Goal: Information Seeking & Learning: Find specific fact

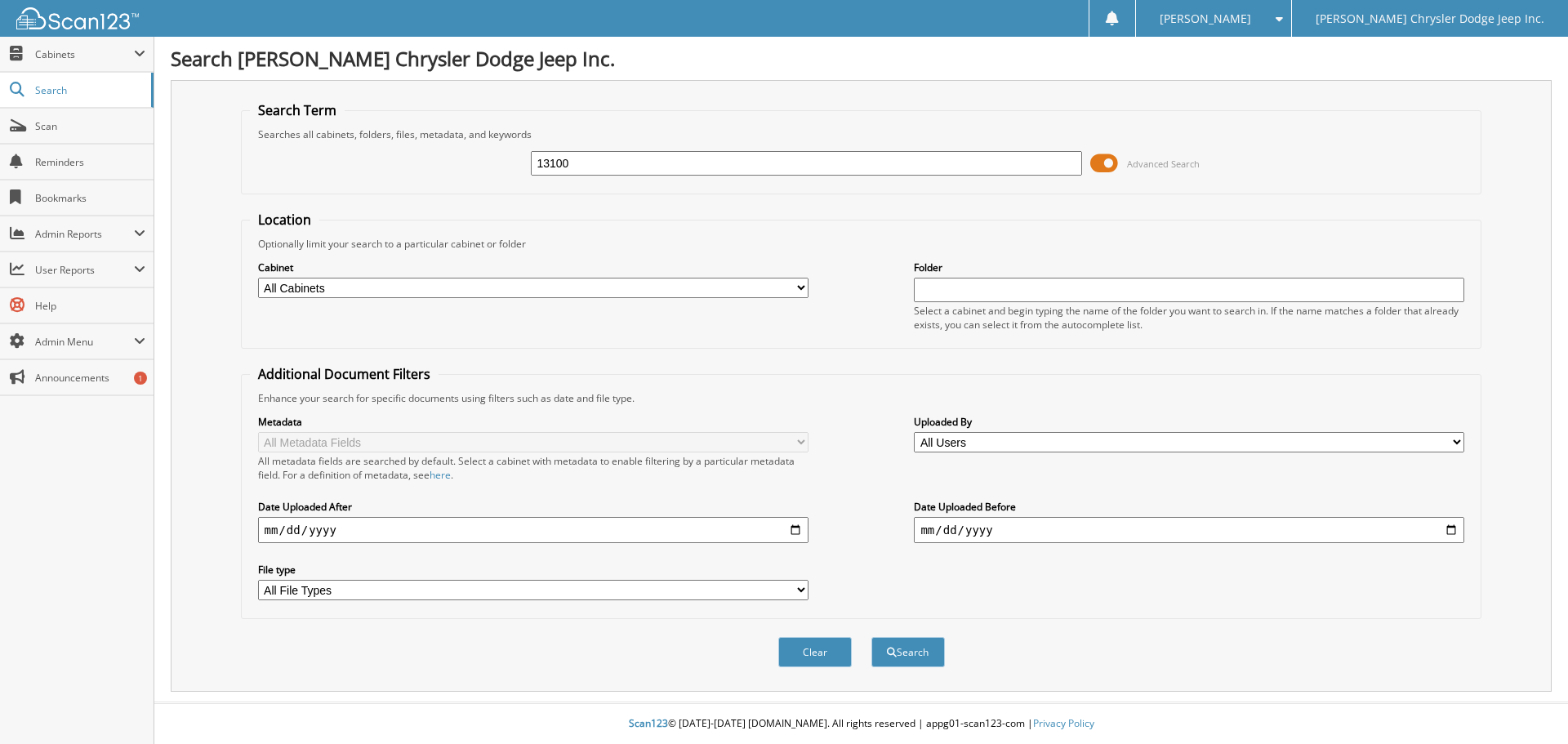
type input "13100"
click at [871, 637] on button "Search" at bounding box center [908, 652] width 73 height 30
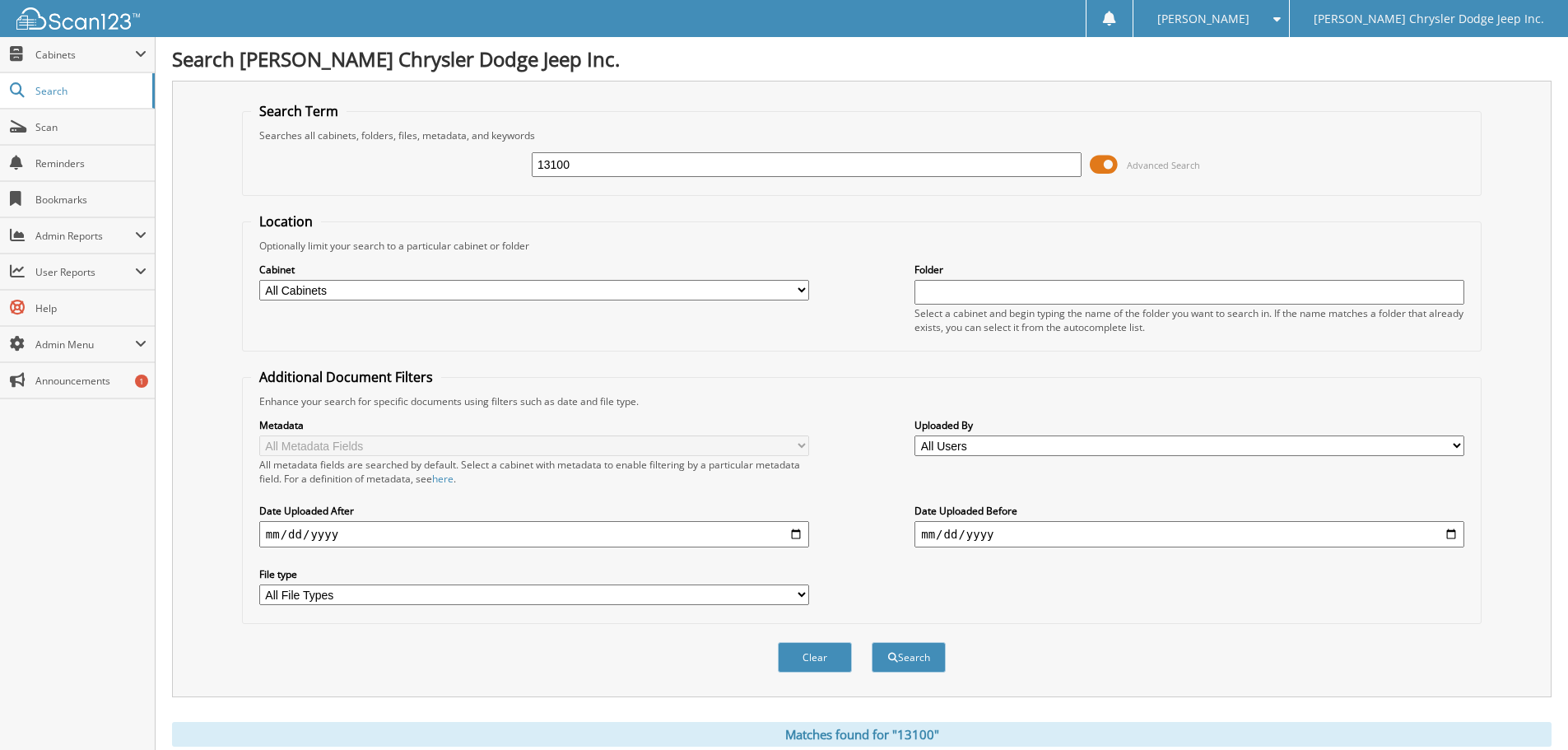
click at [800, 288] on select "All Cabinets ACCOUNTS PAYABLE CHRYSLER ACCOUNTS PAYABLE CHRYSLER DEALS CHRYSLER…" at bounding box center [534, 290] width 550 height 21
select select "48152"
click at [259, 280] on select "All Cabinets ACCOUNTS PAYABLE CHRYSLER ACCOUNTS PAYABLE CHRYSLER DEALS CHRYSLER…" at bounding box center [534, 290] width 550 height 21
click at [918, 656] on button "Search" at bounding box center [908, 657] width 74 height 31
click at [940, 292] on input "text" at bounding box center [1189, 292] width 550 height 25
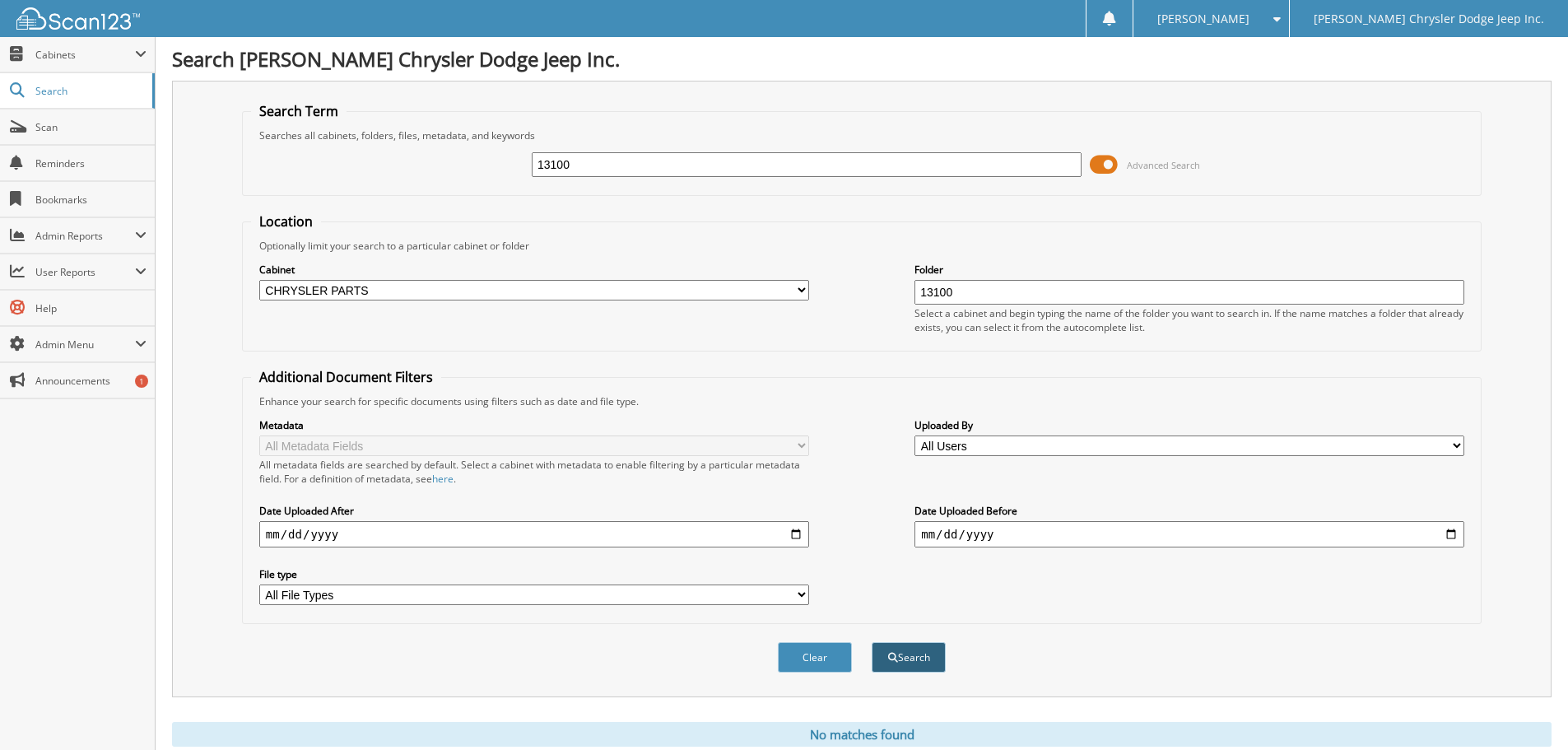
type input "13100"
click at [914, 654] on button "Search" at bounding box center [908, 657] width 74 height 31
click at [819, 658] on button "Clear" at bounding box center [814, 657] width 74 height 31
select select
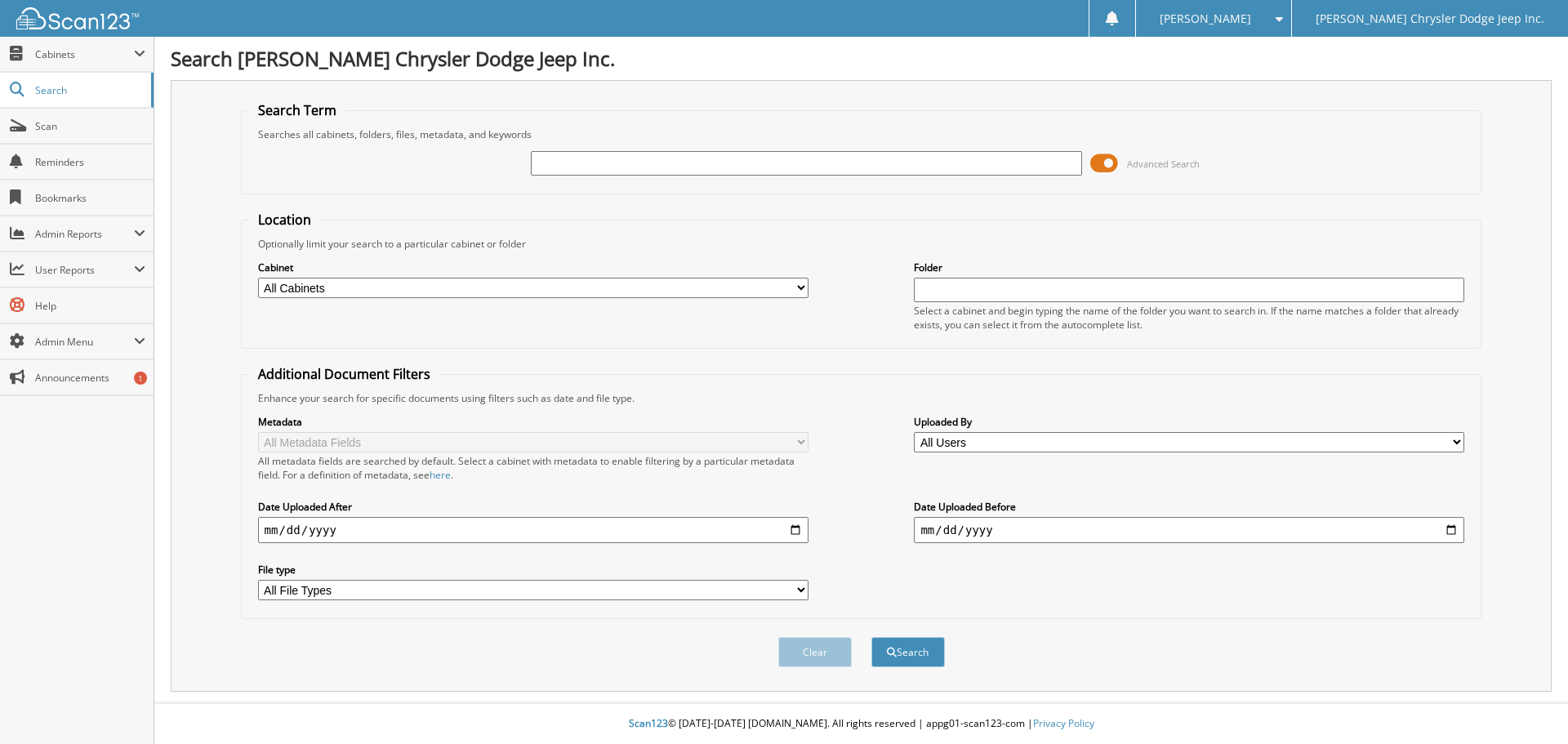
click at [769, 292] on select "All Cabinets ACCOUNTS PAYABLE CHRYSLER ACCOUNTS PAYABLE CHRYSLER DEALS CHRYSLER…" at bounding box center [533, 288] width 550 height 21
select select "48152"
click at [258, 278] on select "All Cabinets ACCOUNTS PAYABLE CHRYSLER ACCOUNTS PAYABLE CHRYSLER DEALS CHRYSLER…" at bounding box center [533, 288] width 550 height 21
click at [949, 296] on input "text" at bounding box center [1188, 290] width 550 height 25
type input "13100"
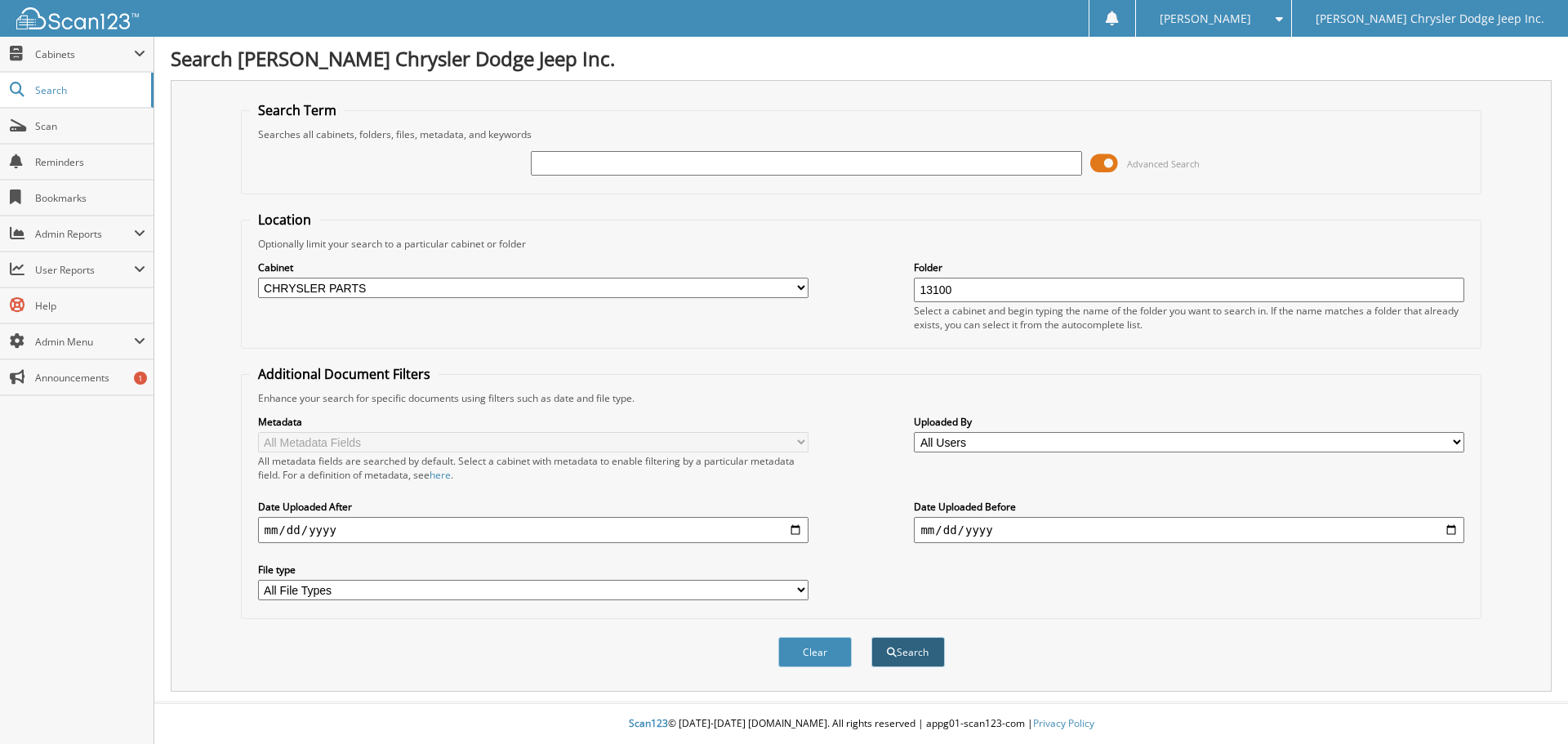
click at [912, 648] on button "Search" at bounding box center [908, 652] width 73 height 30
drag, startPoint x: 963, startPoint y: 286, endPoint x: 916, endPoint y: 292, distance: 47.4
click at [916, 292] on input "13100" at bounding box center [1188, 290] width 550 height 25
click at [96, 98] on link "Search" at bounding box center [77, 90] width 153 height 35
click at [82, 61] on span "Cabinets" at bounding box center [77, 54] width 153 height 35
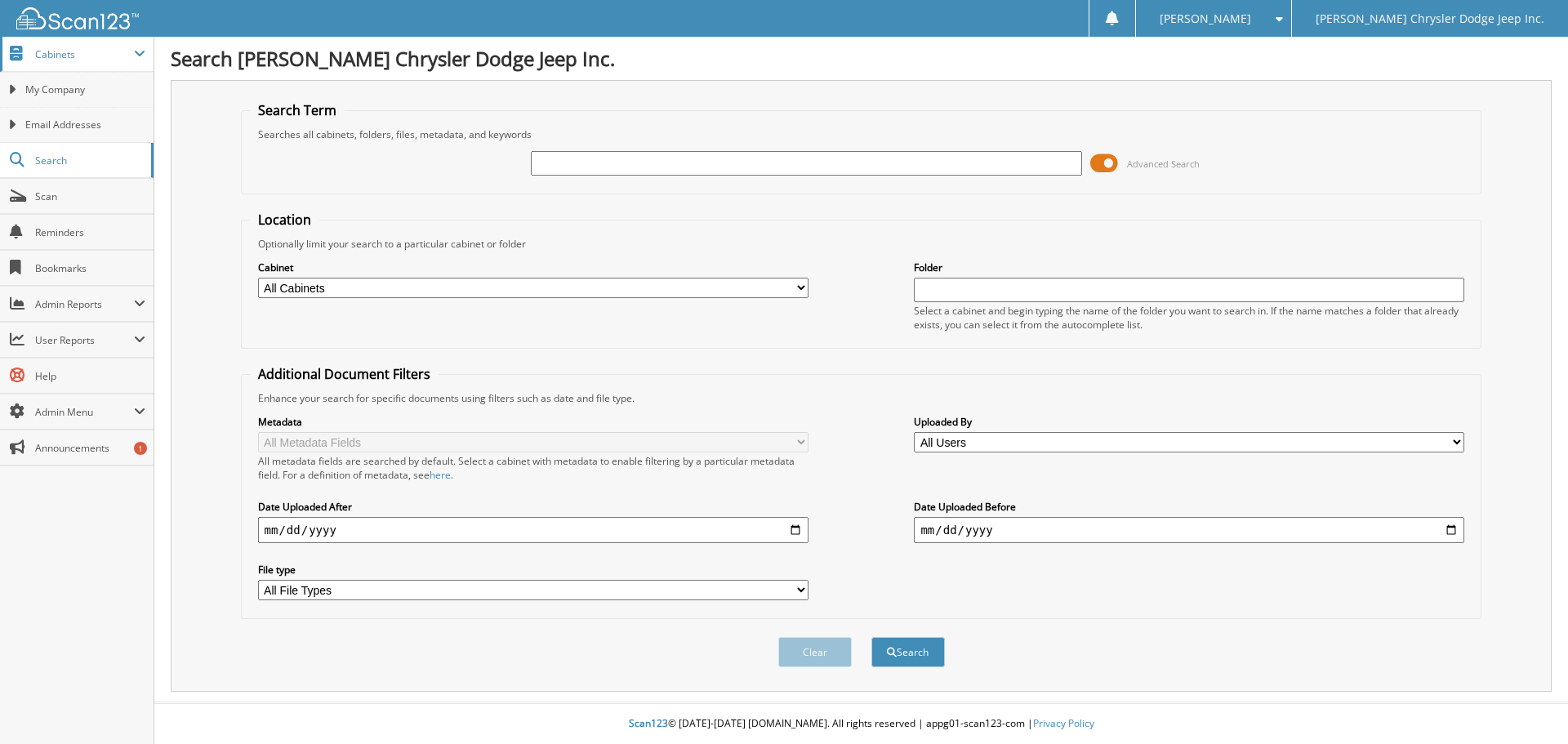
click at [31, 48] on span "Cabinets" at bounding box center [77, 54] width 153 height 35
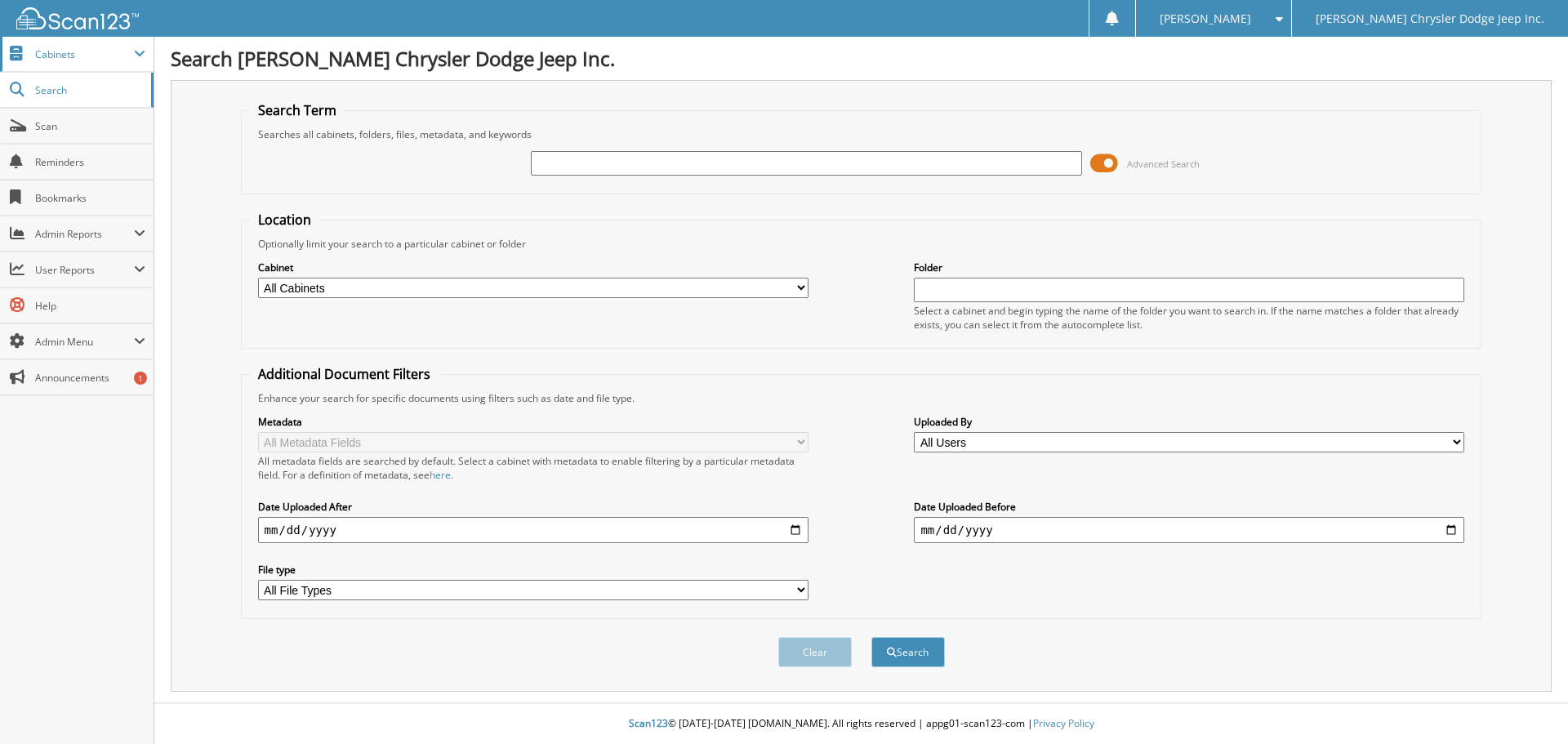
click at [138, 57] on span at bounding box center [140, 54] width 12 height 13
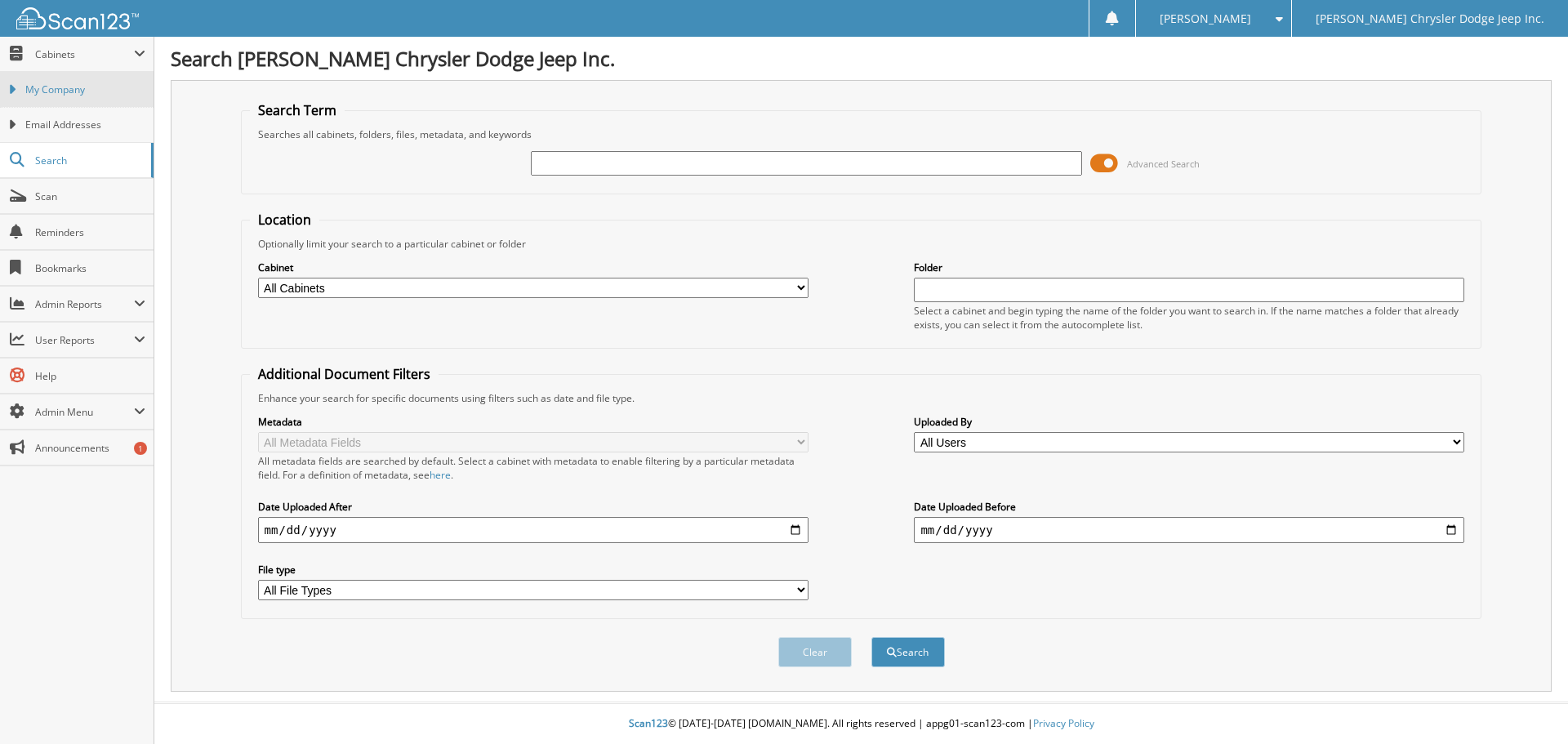
click at [119, 89] on span "My Company" at bounding box center [86, 90] width 120 height 15
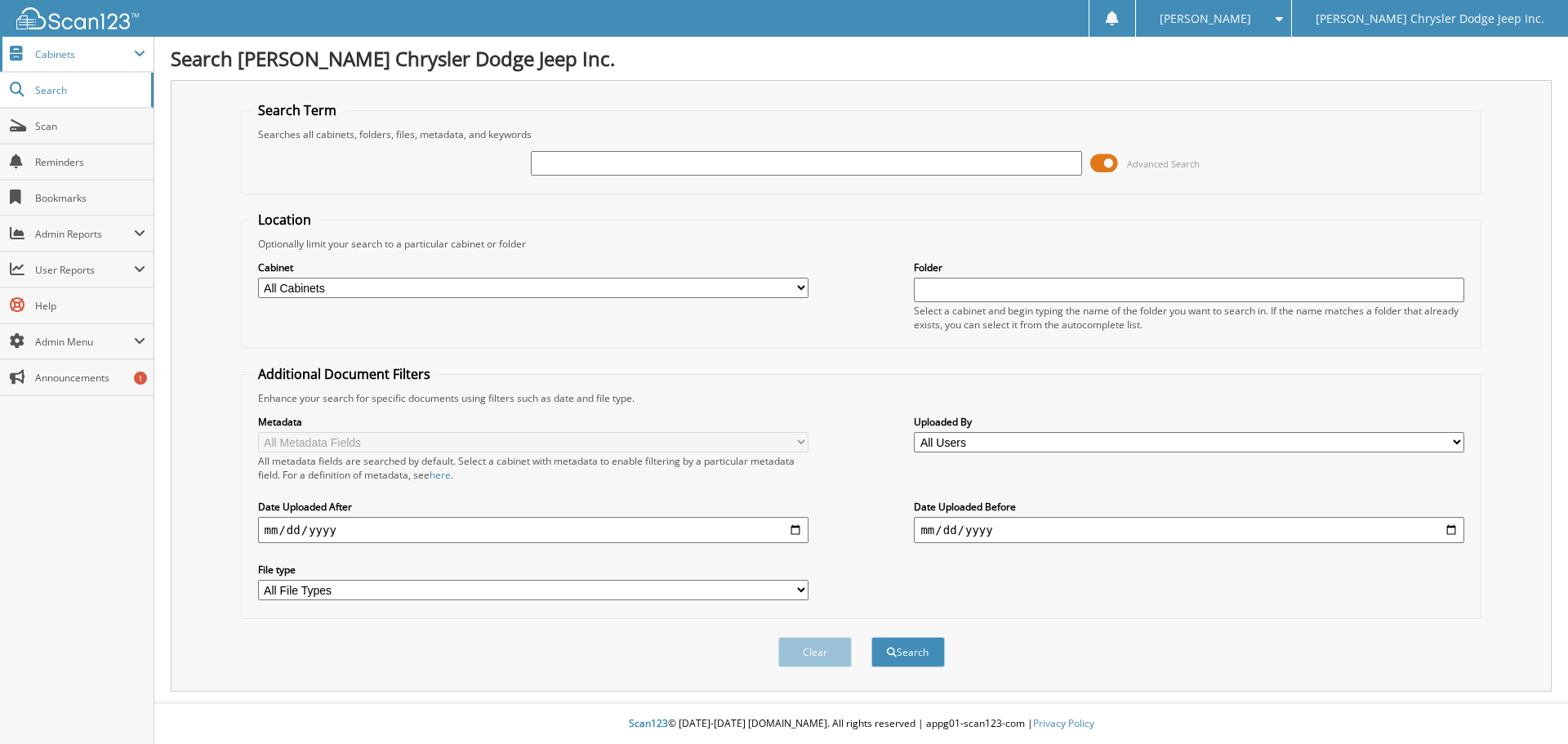
click at [54, 54] on span "Cabinets" at bounding box center [85, 54] width 99 height 14
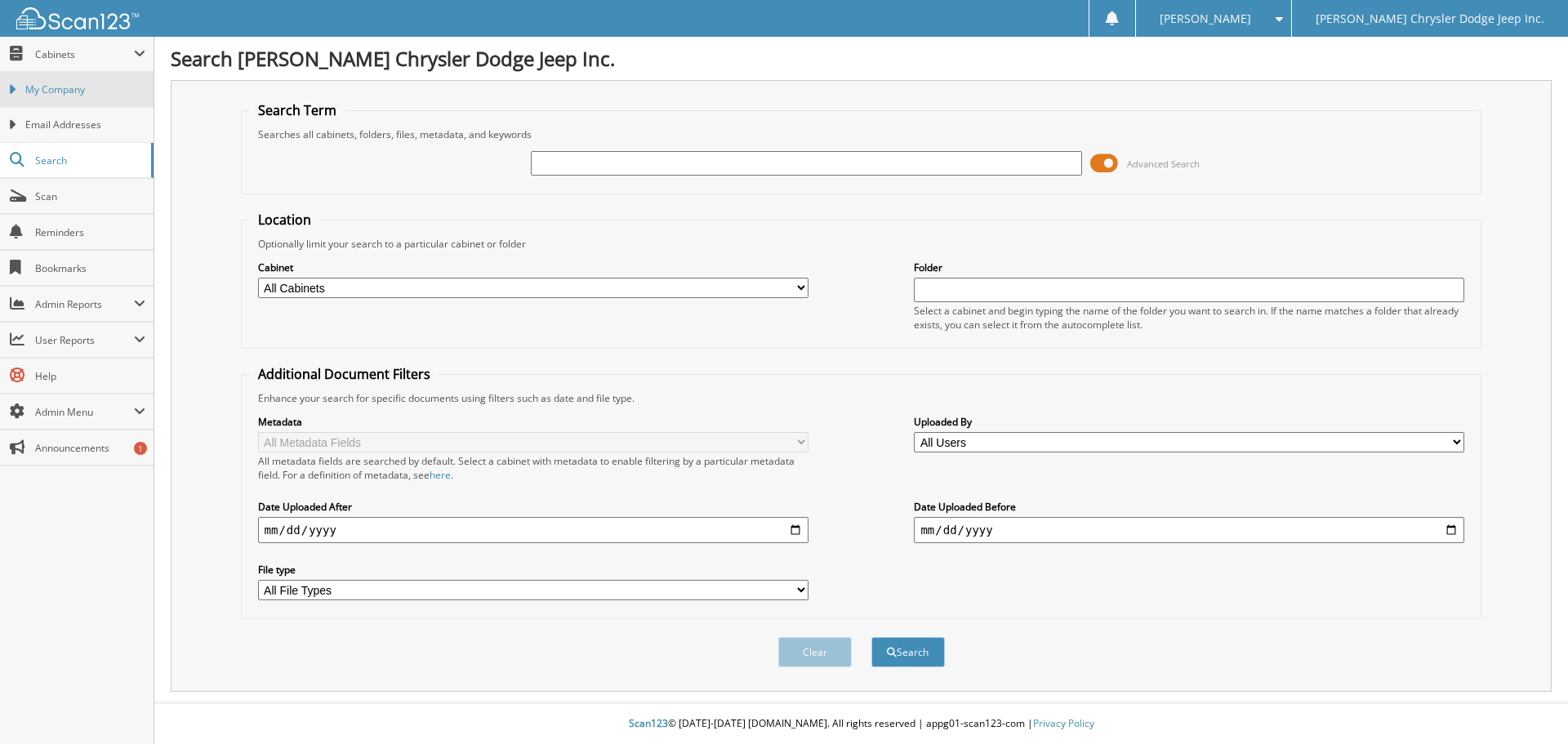
click at [46, 91] on span "My Company" at bounding box center [86, 90] width 120 height 15
